Goal: Task Accomplishment & Management: Manage account settings

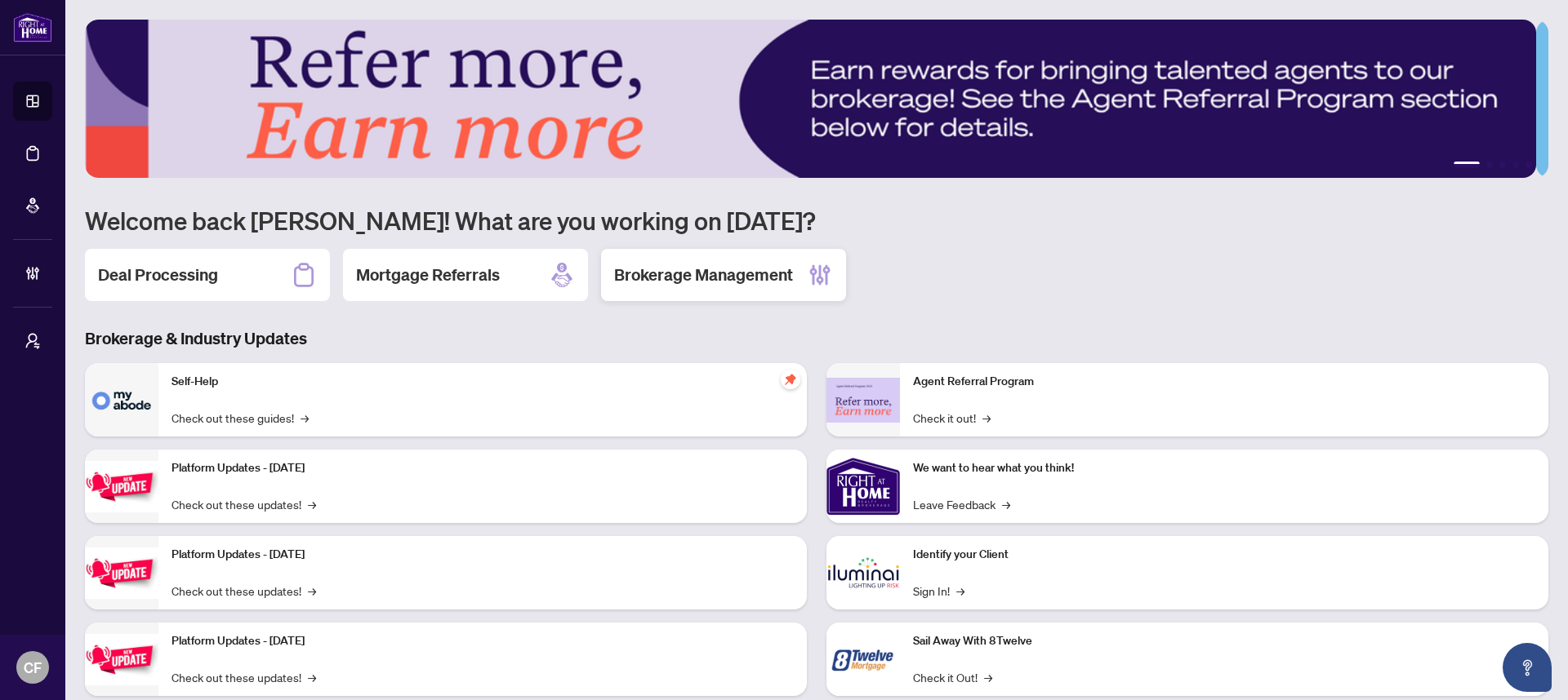
click at [725, 279] on h2 "Brokerage Management" at bounding box center [703, 275] width 179 height 23
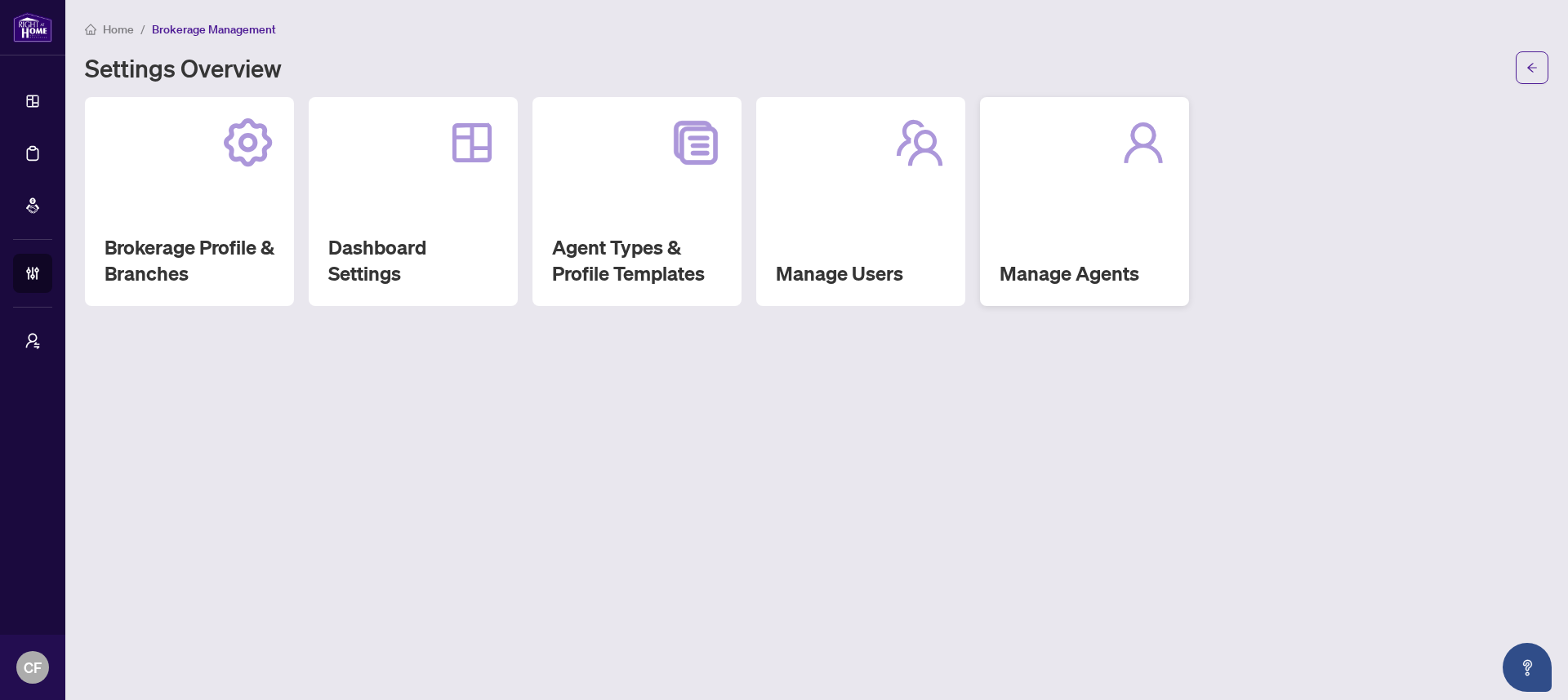
click at [1029, 241] on div "Manage Agents" at bounding box center [1085, 202] width 209 height 209
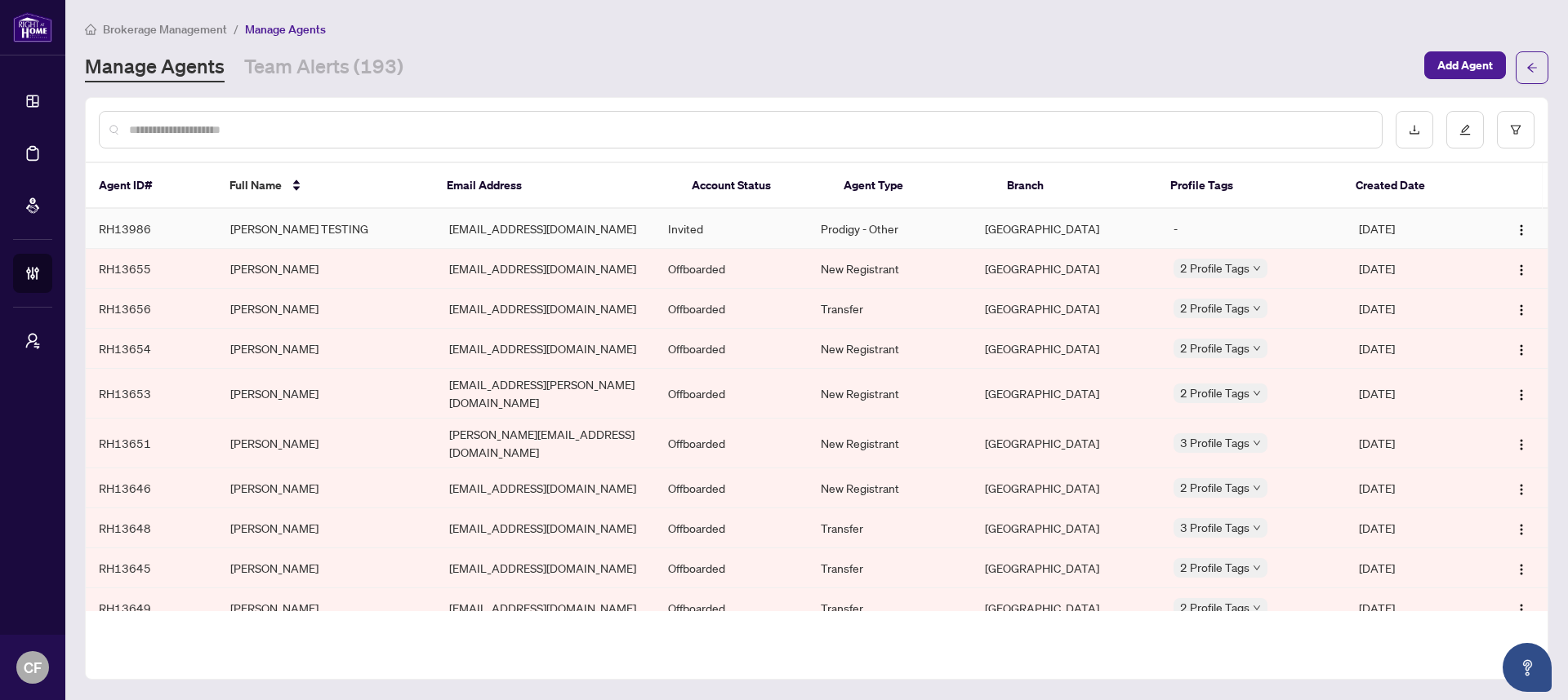
click at [749, 239] on td "Invited" at bounding box center [731, 229] width 153 height 40
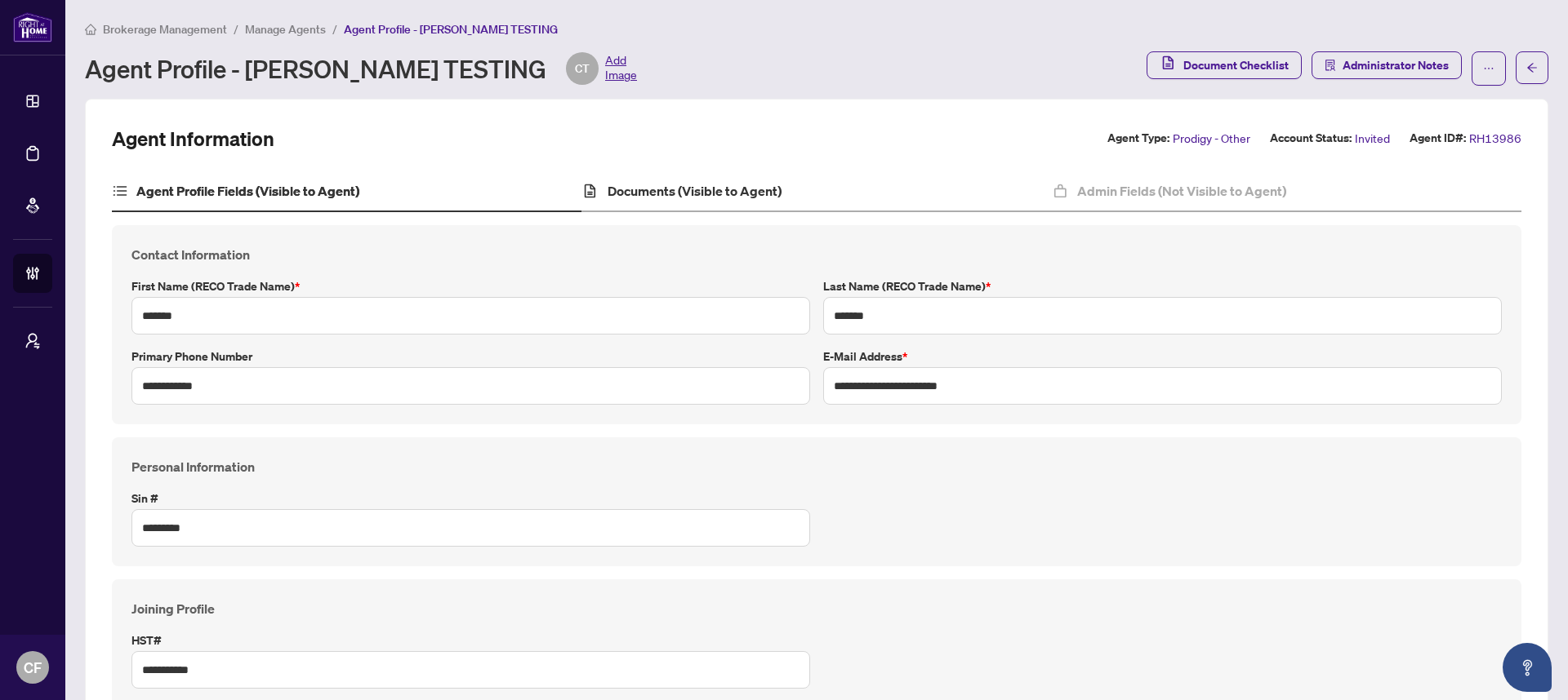
click at [968, 185] on div "Documents (Visible to Agent)" at bounding box center [817, 192] width 470 height 41
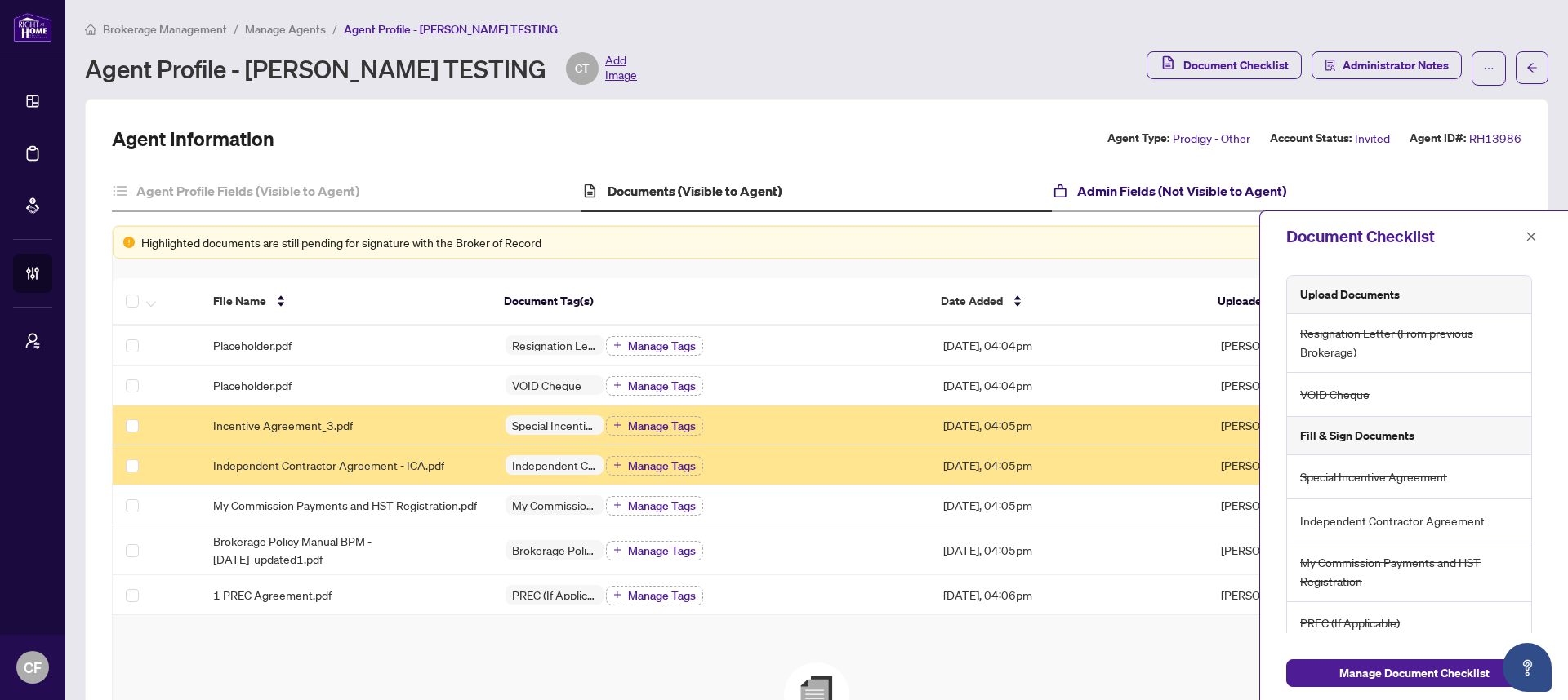
drag, startPoint x: 1175, startPoint y: 192, endPoint x: 1105, endPoint y: 192, distance: 70.0
click at [1174, 196] on h4 "Admin Fields (Not Visible to Agent)" at bounding box center [1181, 191] width 209 height 19
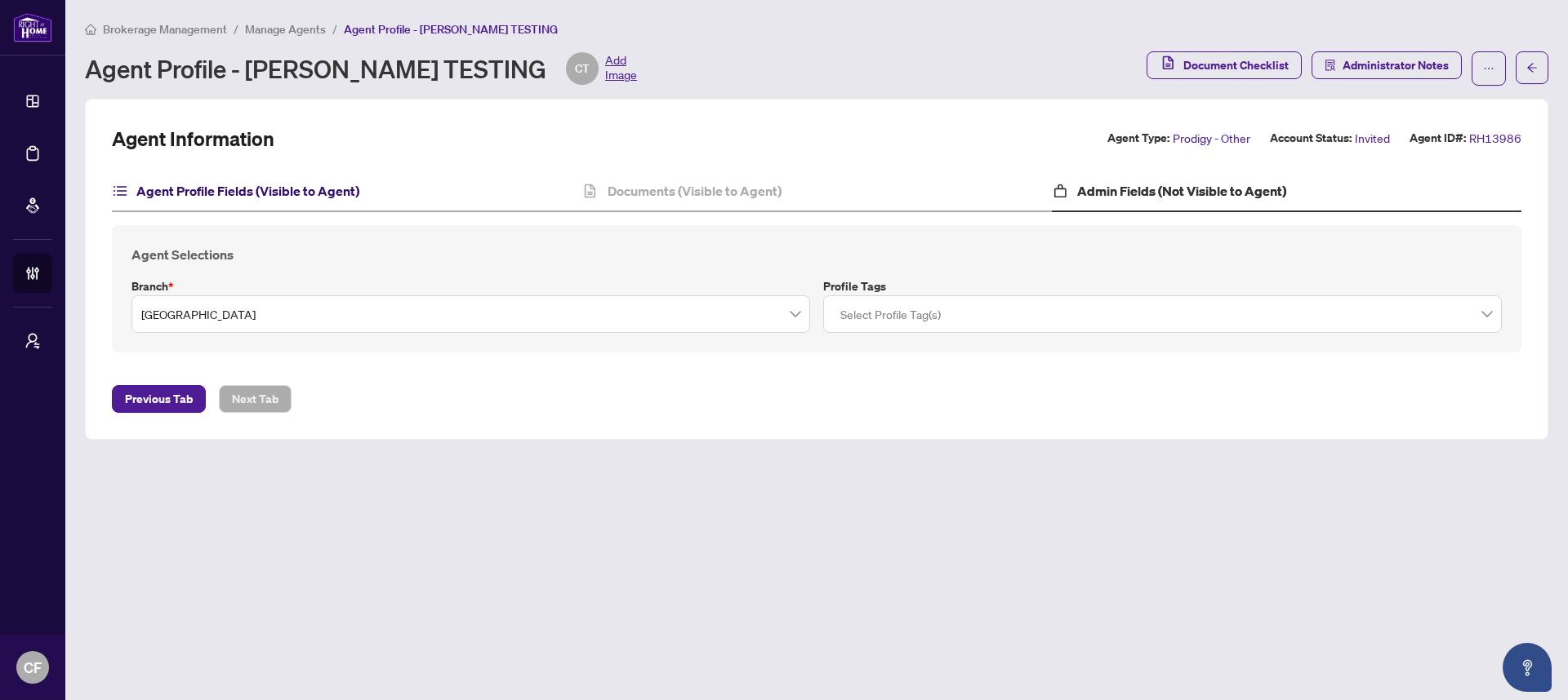
click at [328, 193] on h4 "Agent Profile Fields (Visible to Agent)" at bounding box center [248, 191] width 223 height 19
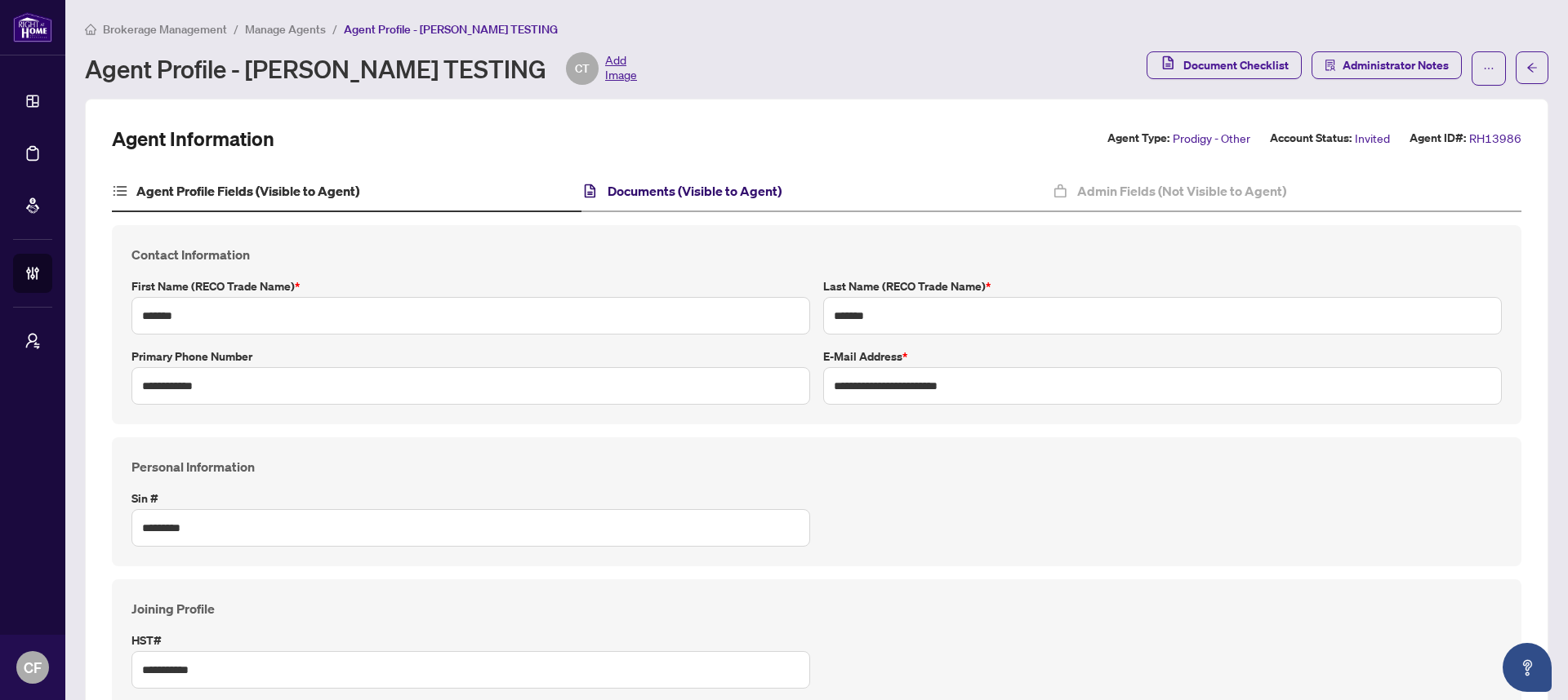
click at [621, 192] on h4 "Documents (Visible to Agent)" at bounding box center [694, 191] width 174 height 19
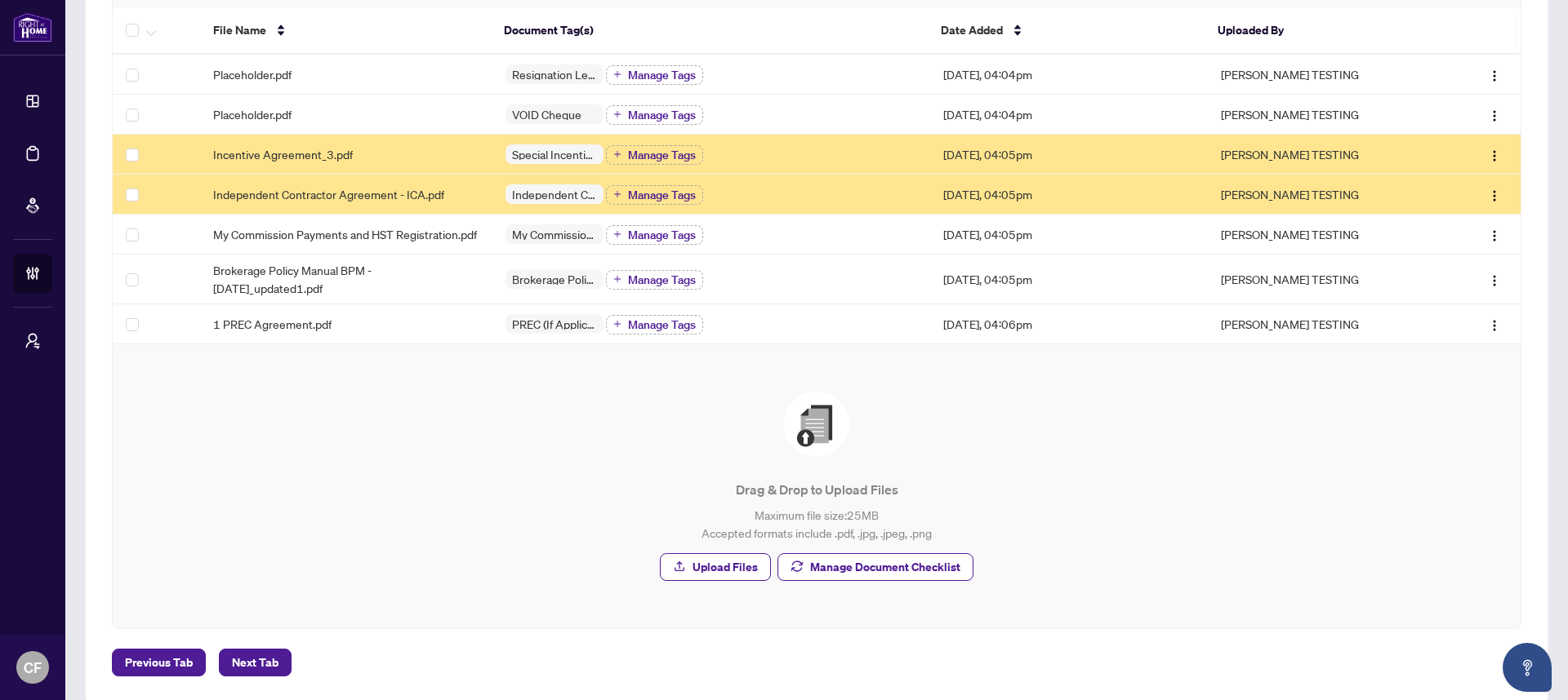
scroll to position [303, 0]
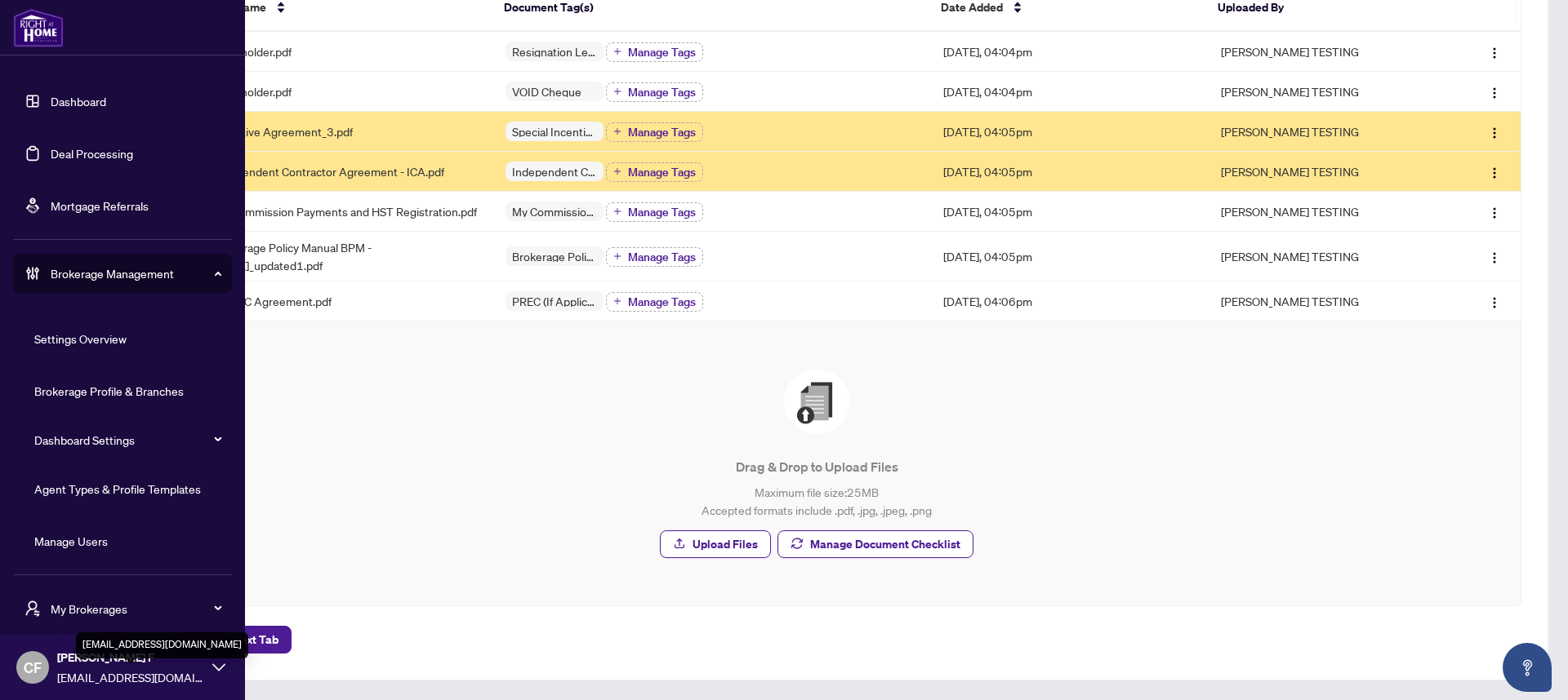
click at [100, 676] on span "[EMAIL_ADDRESS][DOMAIN_NAME]" at bounding box center [130, 677] width 147 height 18
click at [65, 609] on span "Logout" at bounding box center [65, 604] width 36 height 26
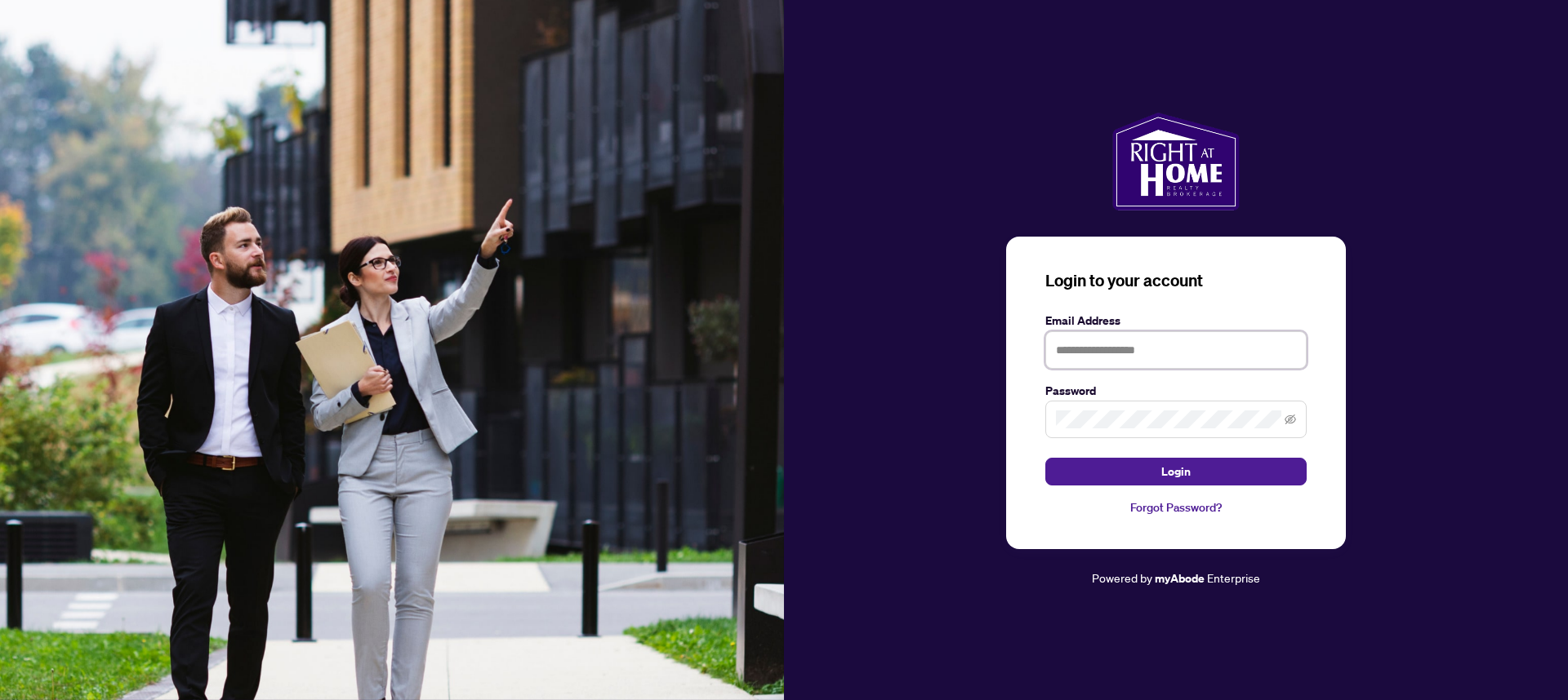
type input "**********"
click at [1193, 475] on button "Login" at bounding box center [1176, 471] width 261 height 28
